Goal: Find specific page/section

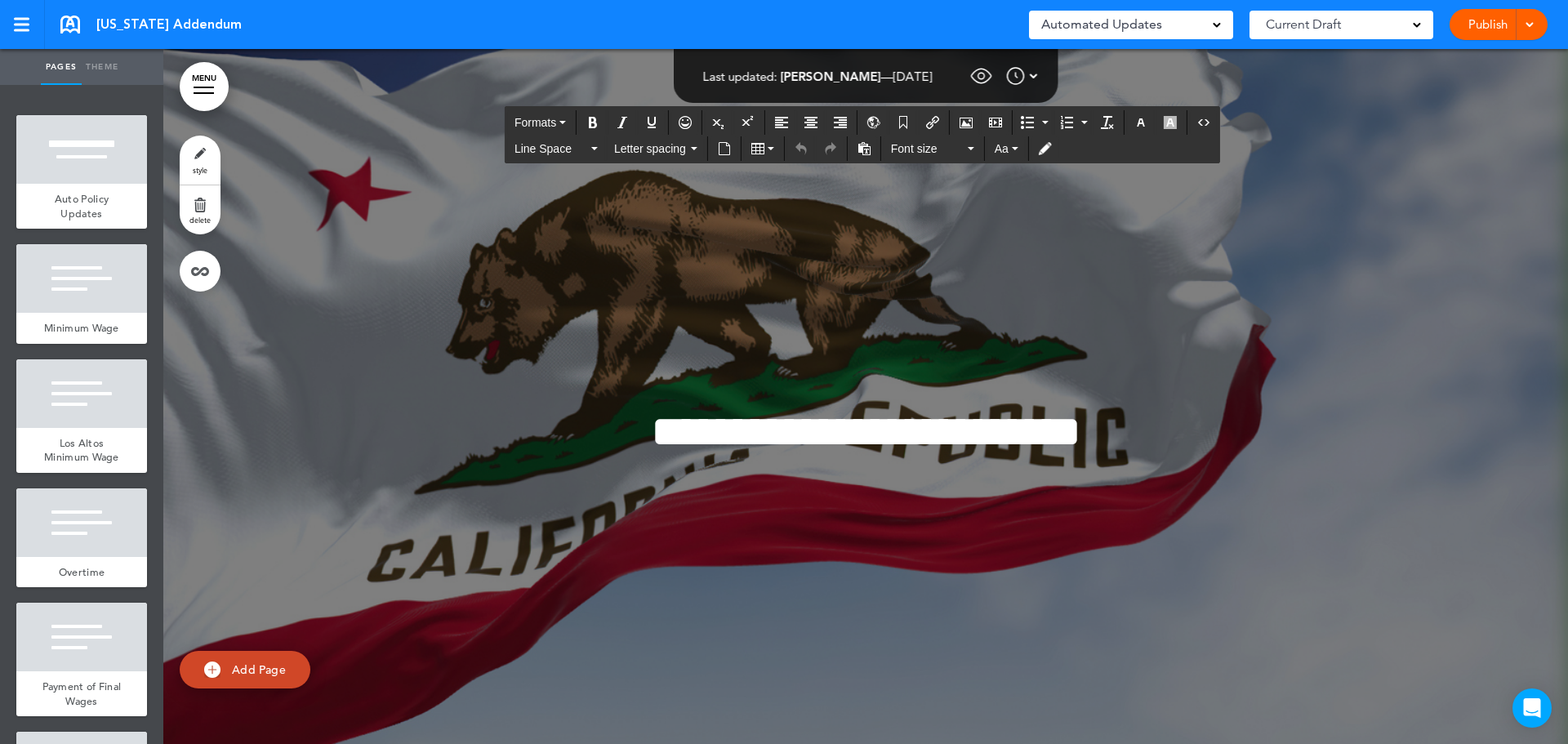
scroll to position [27886, 0]
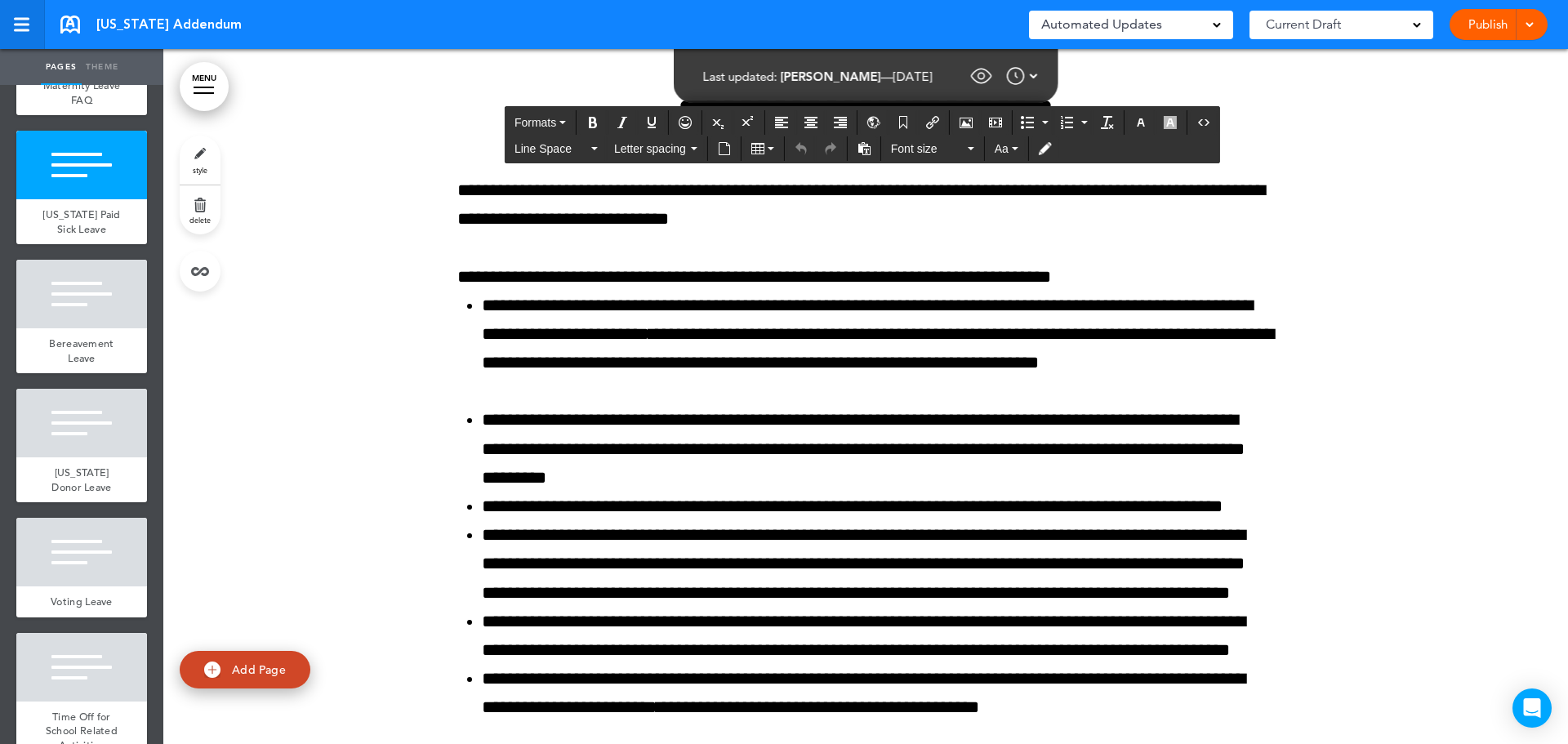
click at [26, 33] on link at bounding box center [22, 24] width 45 height 49
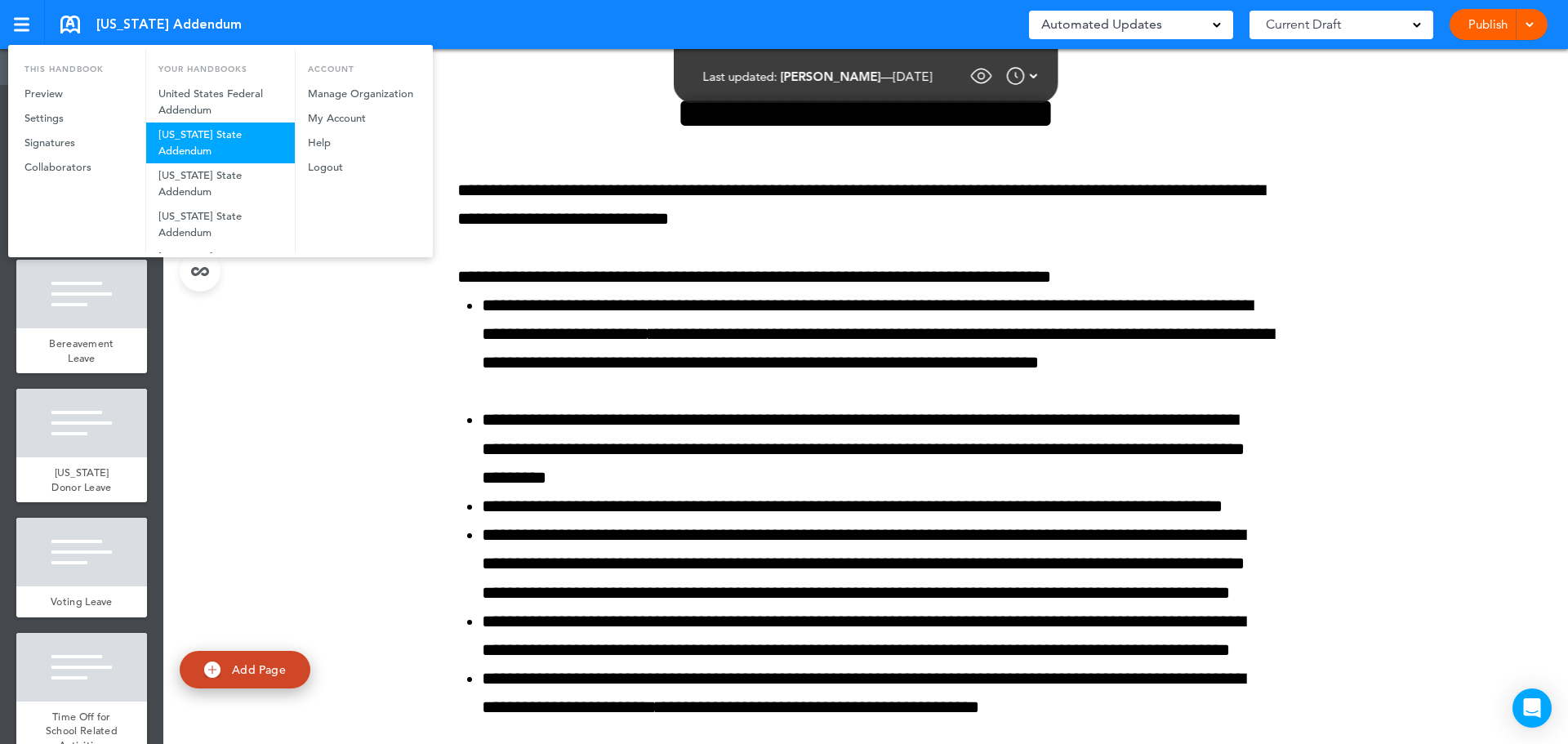
click at [206, 140] on link "[US_STATE] State Addendum" at bounding box center [220, 143] width 148 height 41
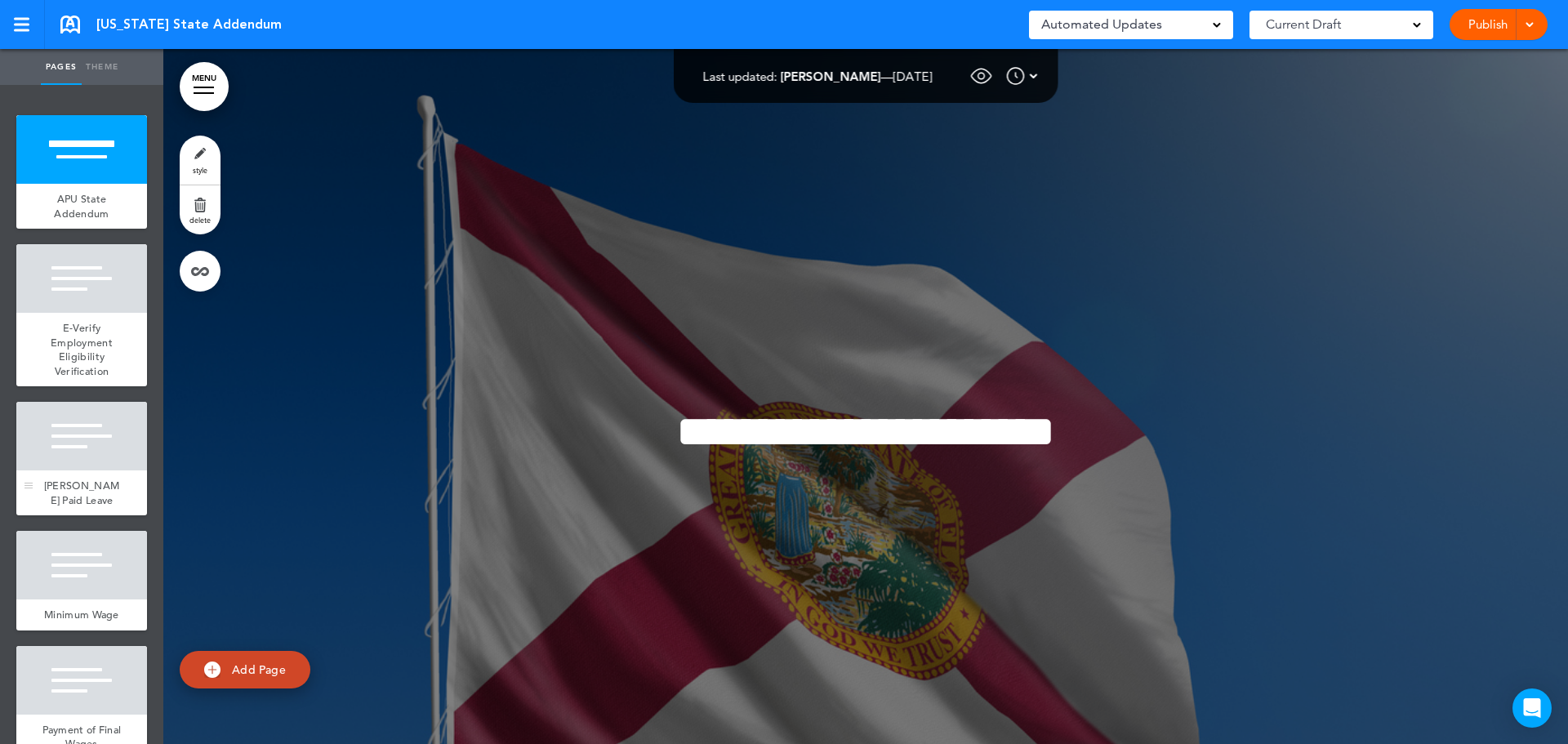
click at [84, 478] on div "La Posada Paid Leave" at bounding box center [81, 493] width 130 height 45
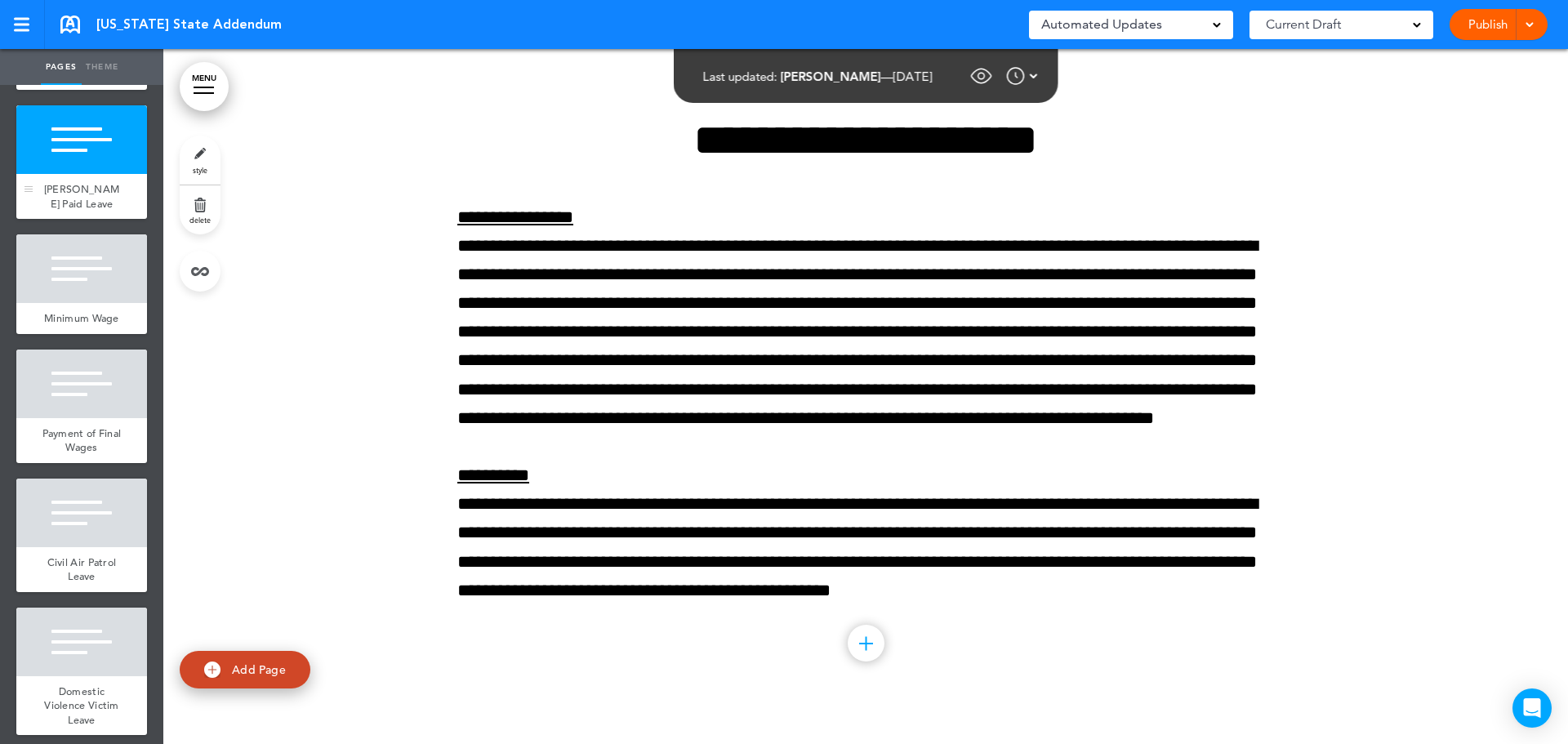
scroll to position [320, 0]
